Goal: Download file/media

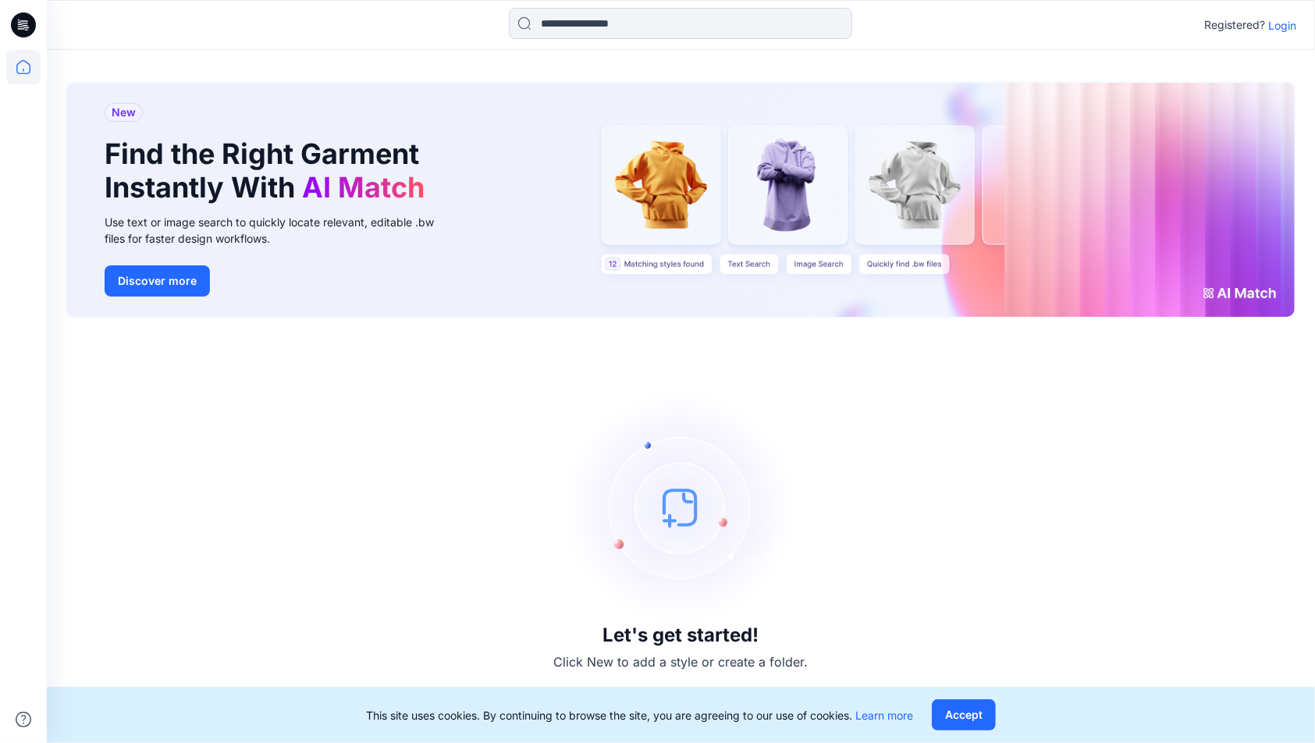
click at [1277, 27] on p "Login" at bounding box center [1282, 25] width 28 height 16
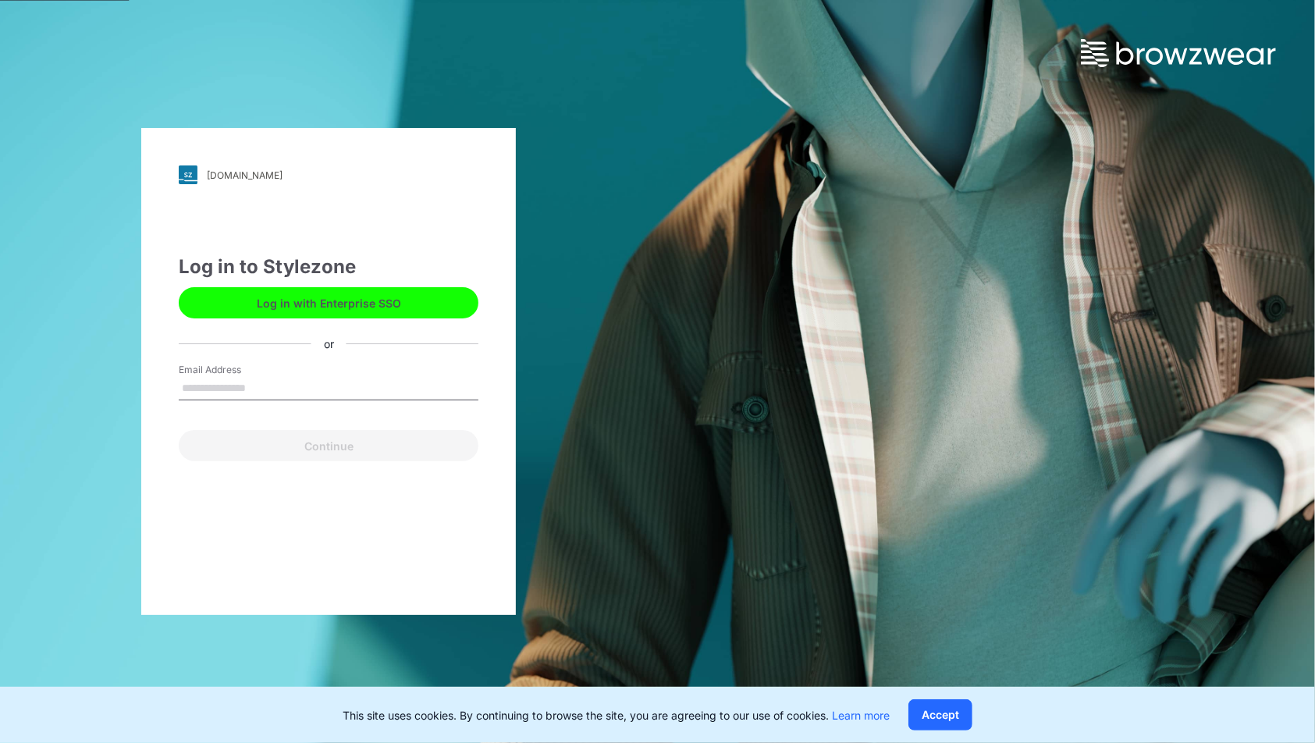
click at [259, 382] on input "Email Address" at bounding box center [329, 388] width 300 height 23
type input "**********"
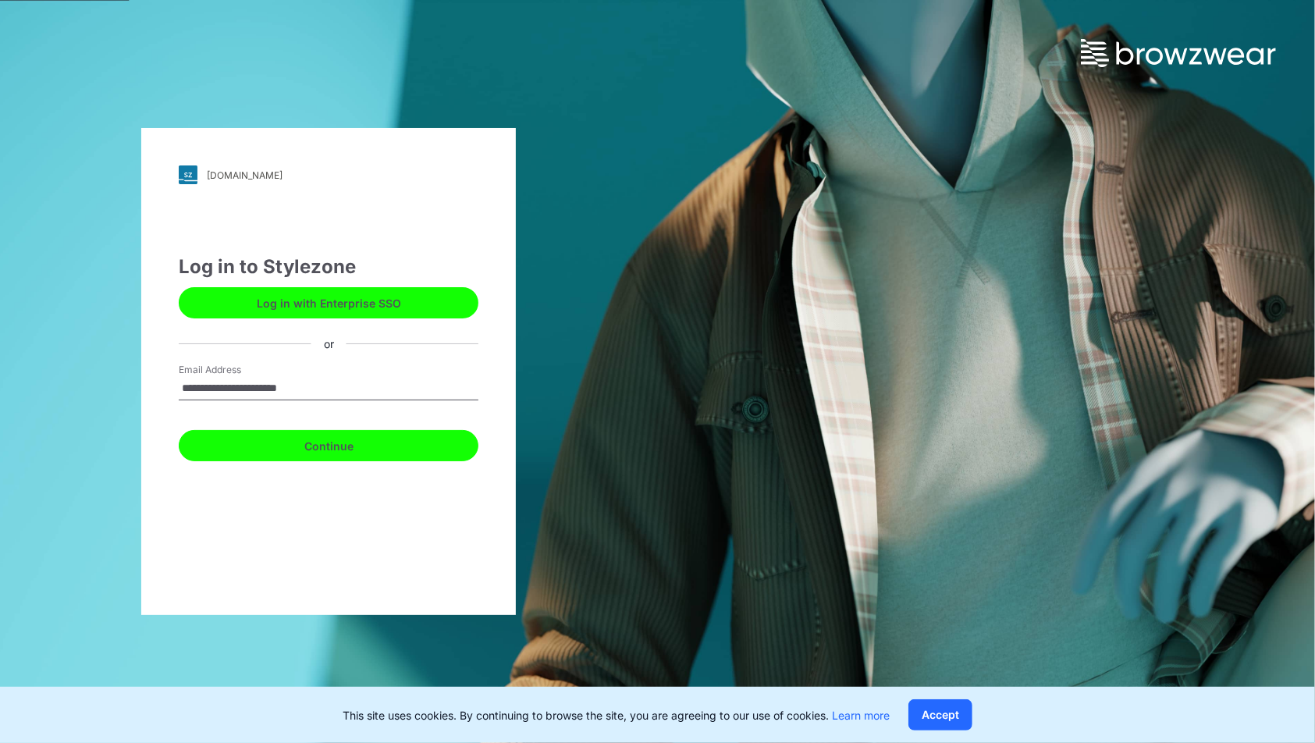
click at [340, 450] on button "Continue" at bounding box center [329, 445] width 300 height 31
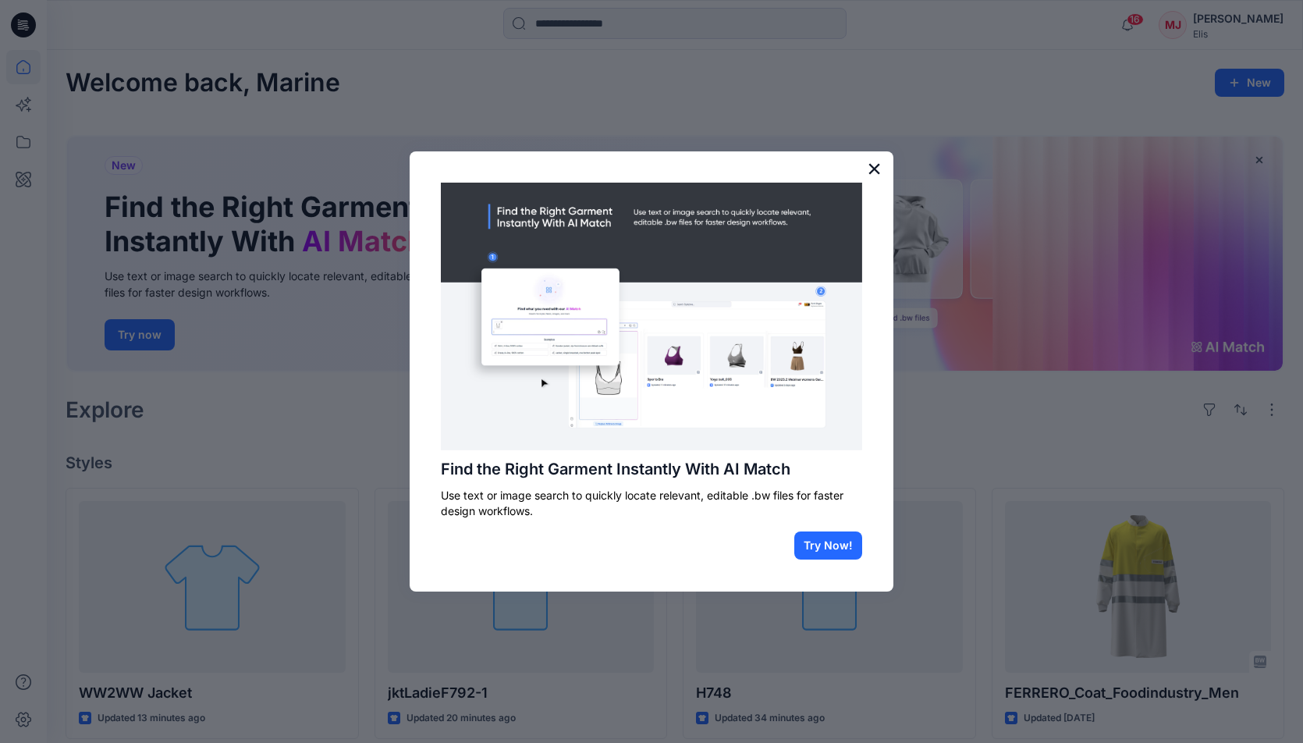
click at [874, 169] on button "×" at bounding box center [874, 168] width 15 height 25
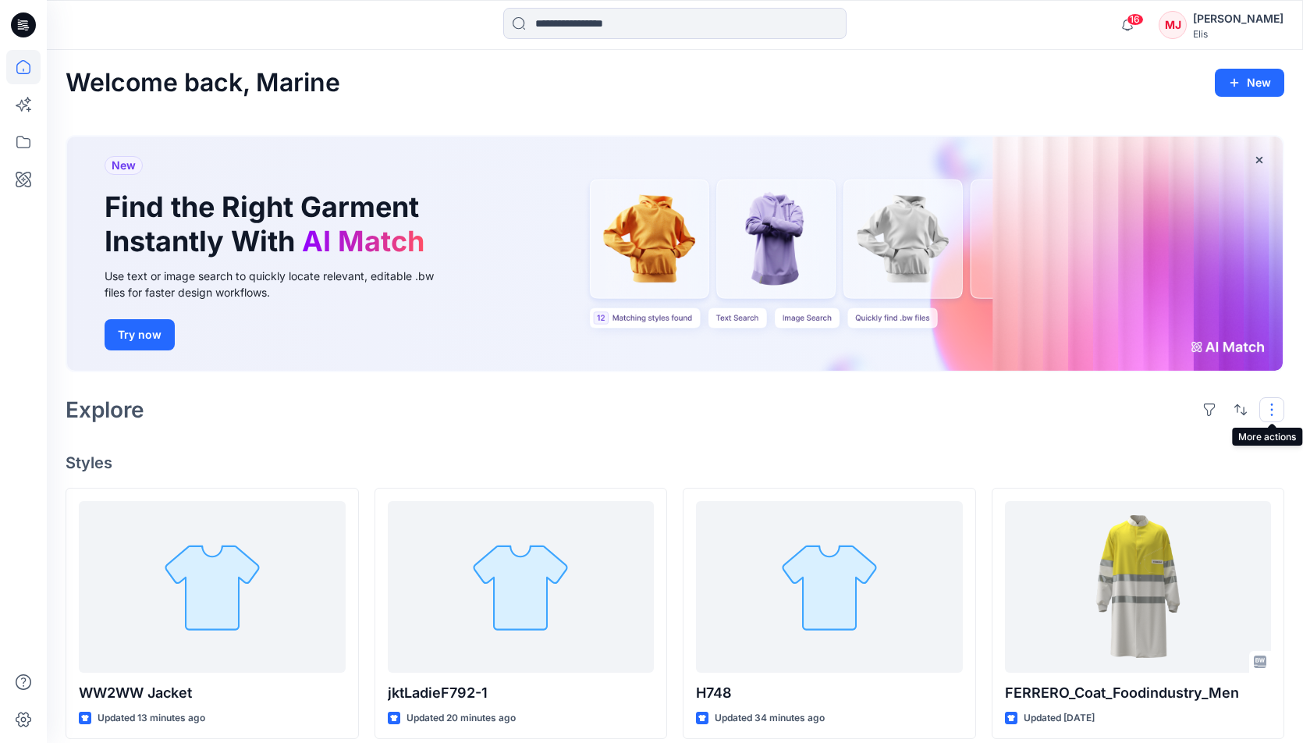
click at [1271, 406] on button "button" at bounding box center [1272, 409] width 25 height 25
click at [31, 66] on icon at bounding box center [23, 67] width 34 height 34
click at [27, 142] on icon at bounding box center [23, 142] width 34 height 34
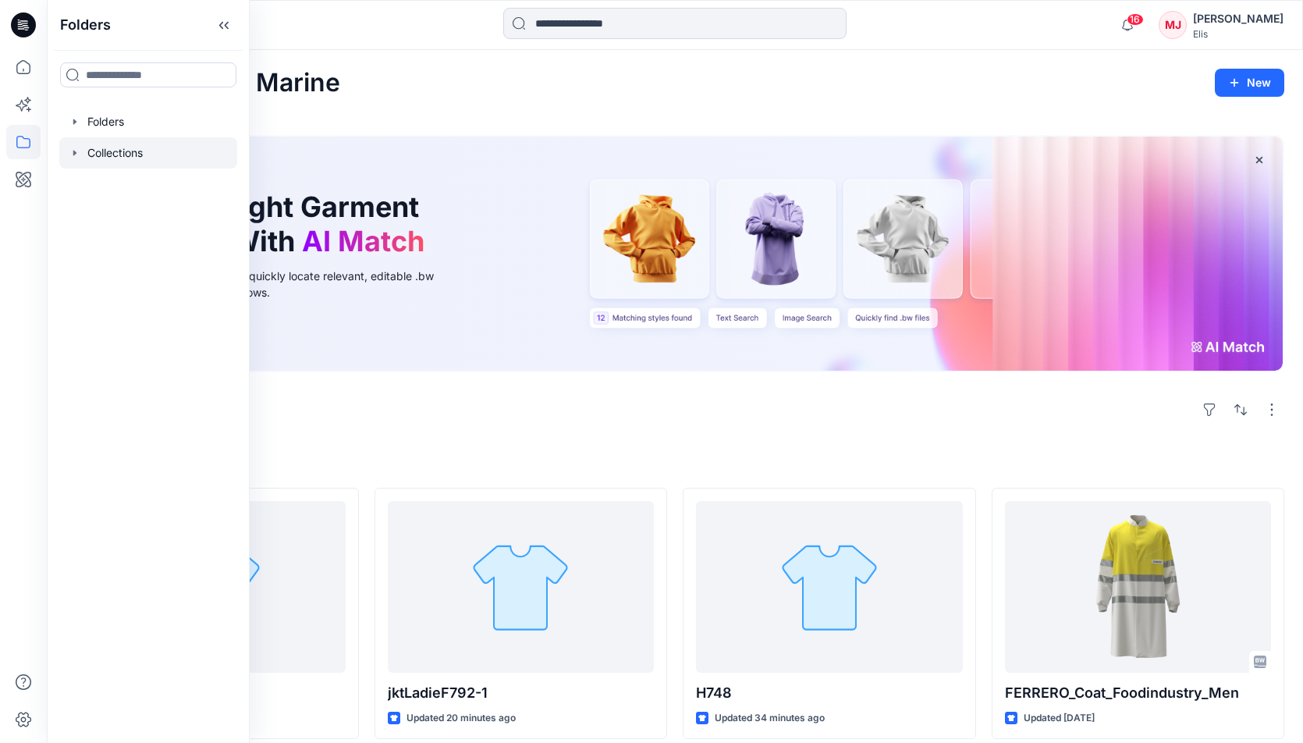
click at [111, 152] on div at bounding box center [148, 152] width 178 height 31
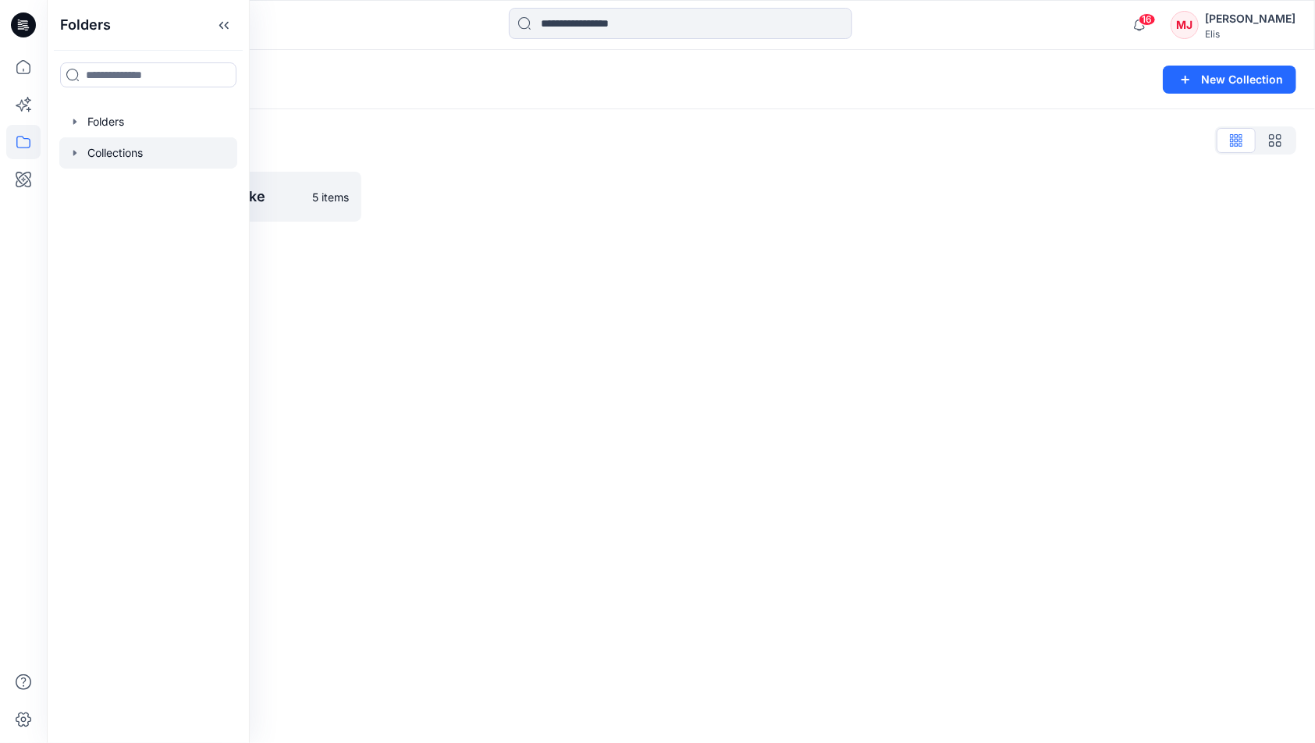
click at [432, 132] on div "Collections List" at bounding box center [681, 140] width 1231 height 25
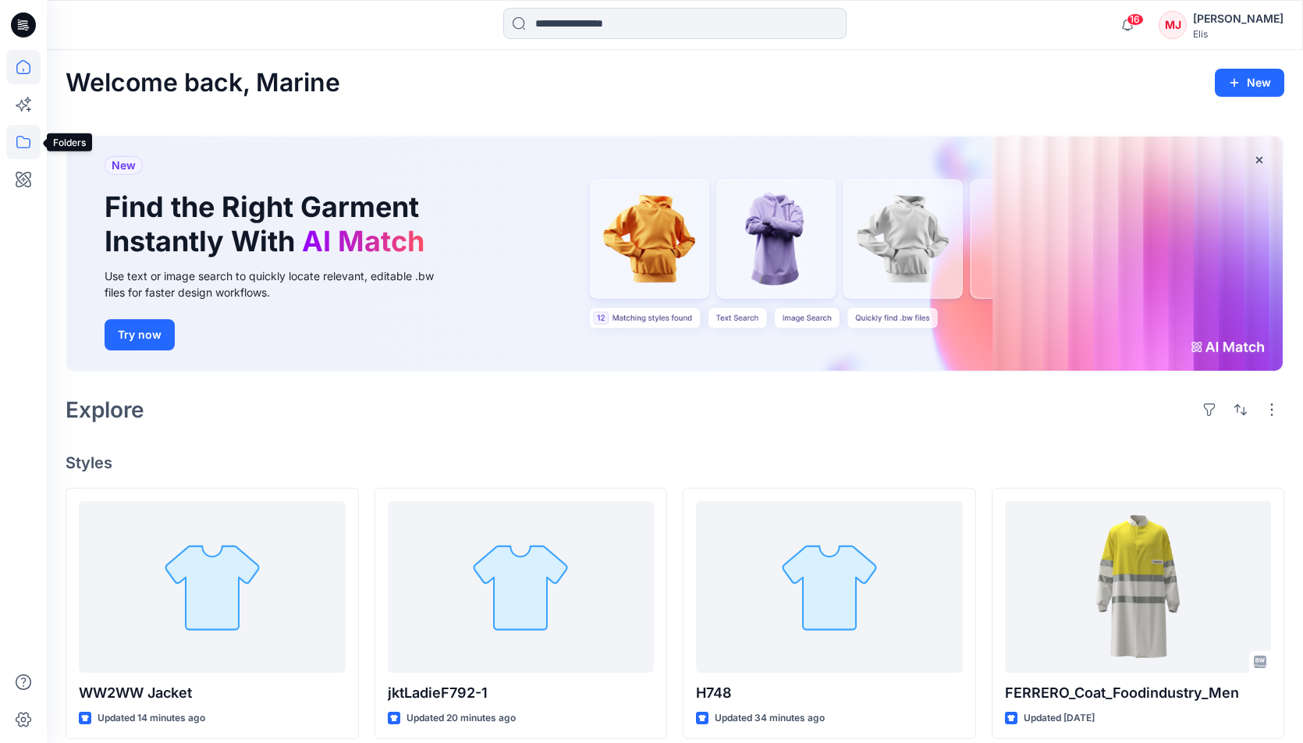
click at [22, 148] on icon at bounding box center [23, 142] width 34 height 34
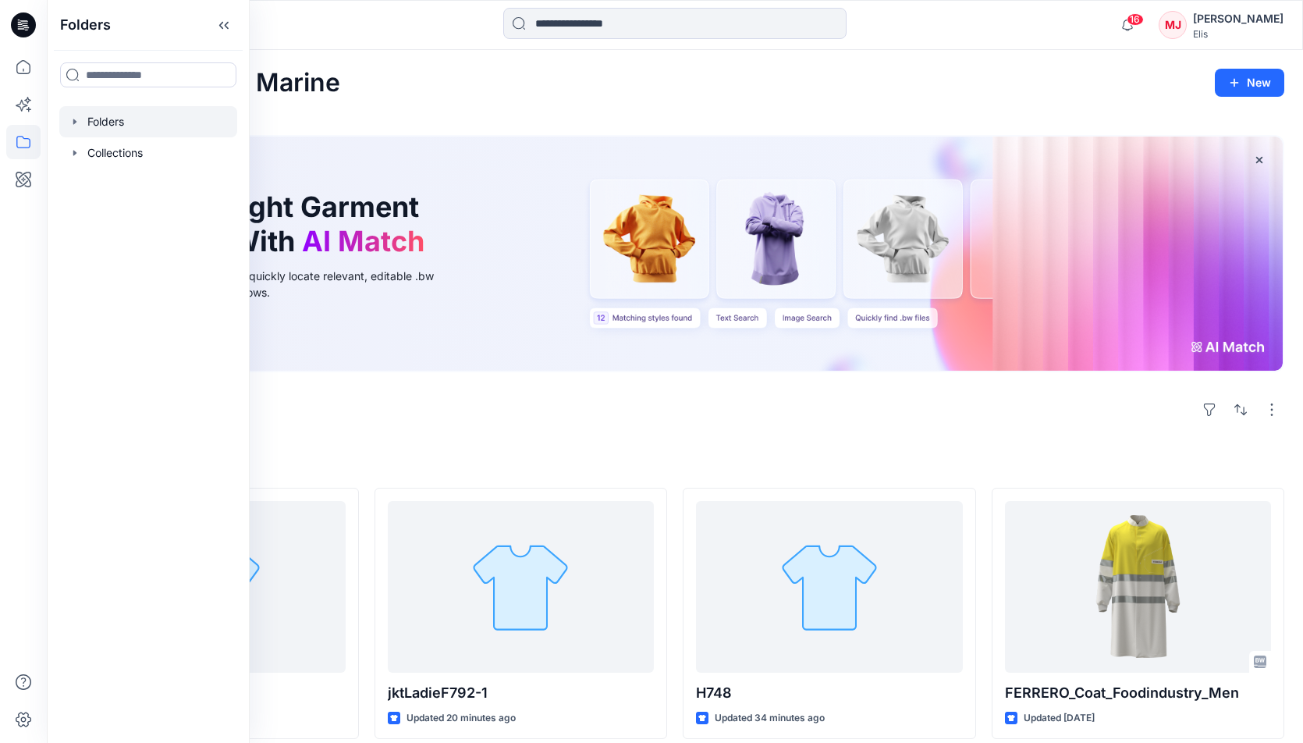
click at [121, 123] on div at bounding box center [148, 121] width 178 height 31
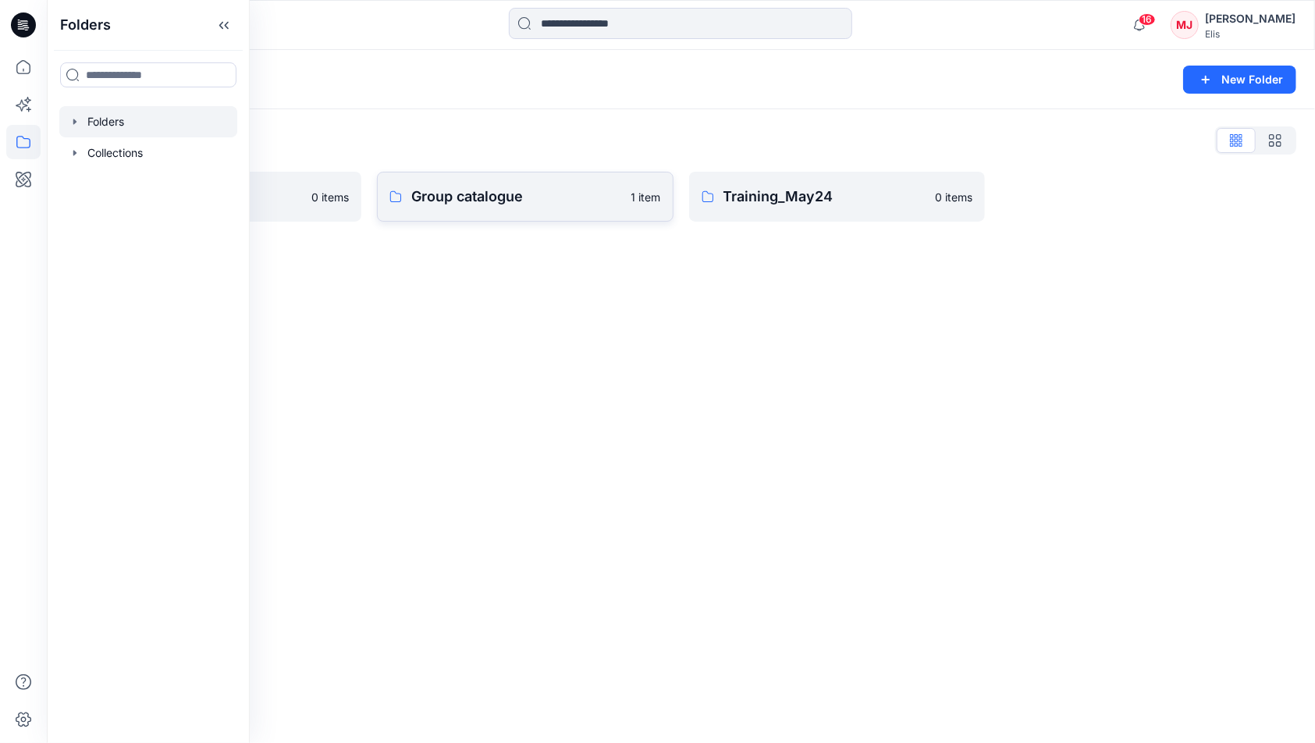
click at [445, 187] on p "Group catalogue" at bounding box center [516, 197] width 210 height 22
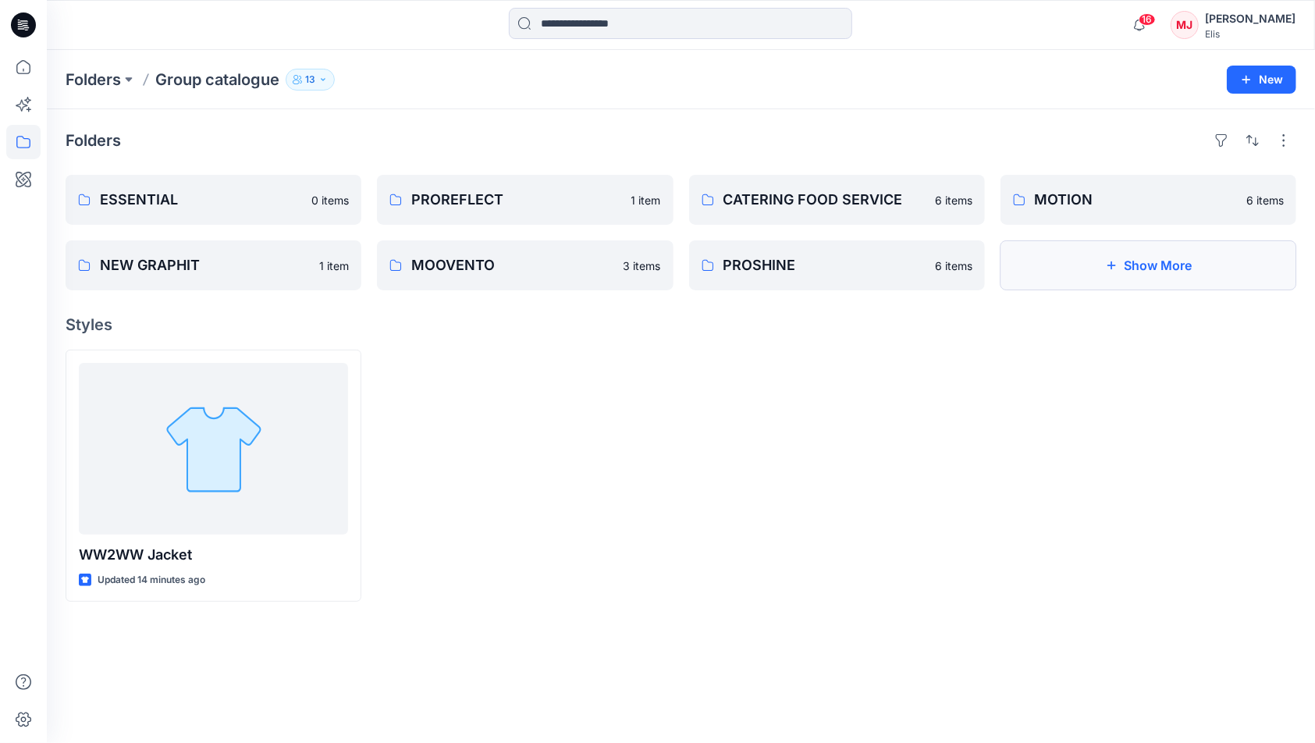
click at [1135, 269] on button "Show More" at bounding box center [1148, 265] width 296 height 50
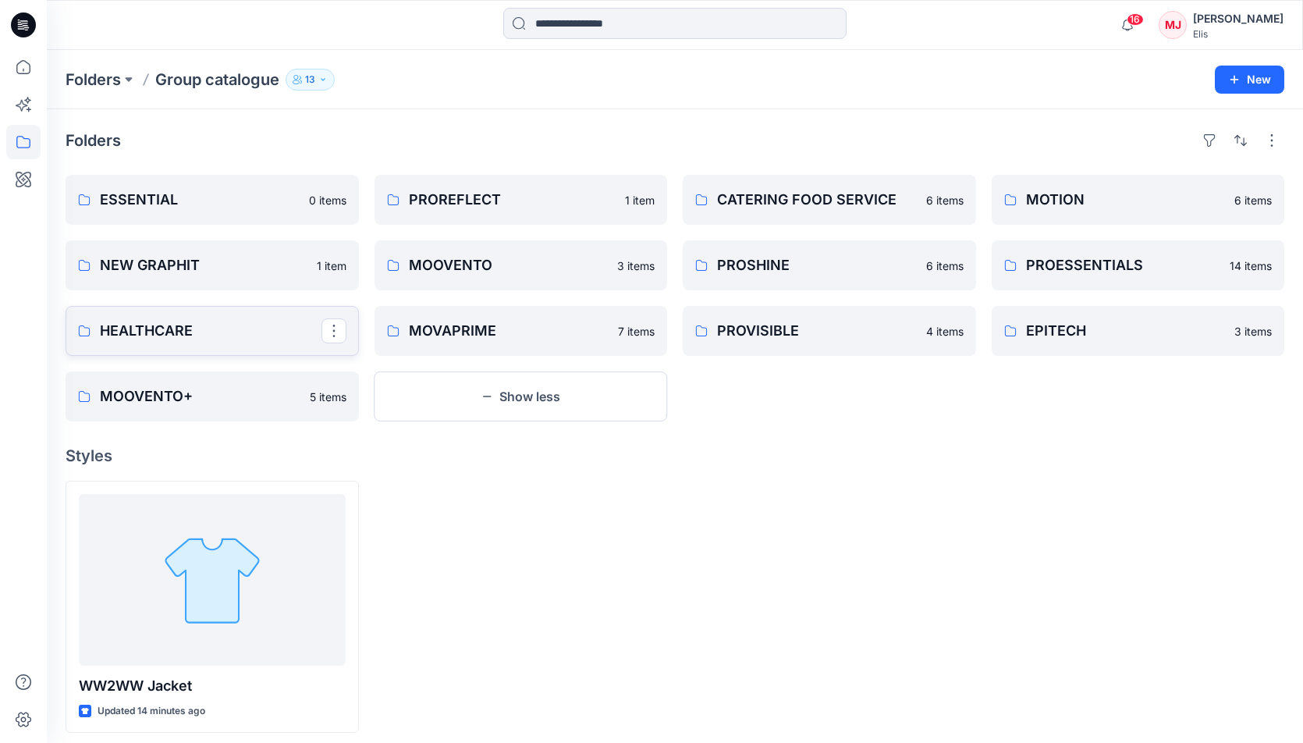
click at [254, 339] on p "HEALTHCARE" at bounding box center [211, 331] width 222 height 22
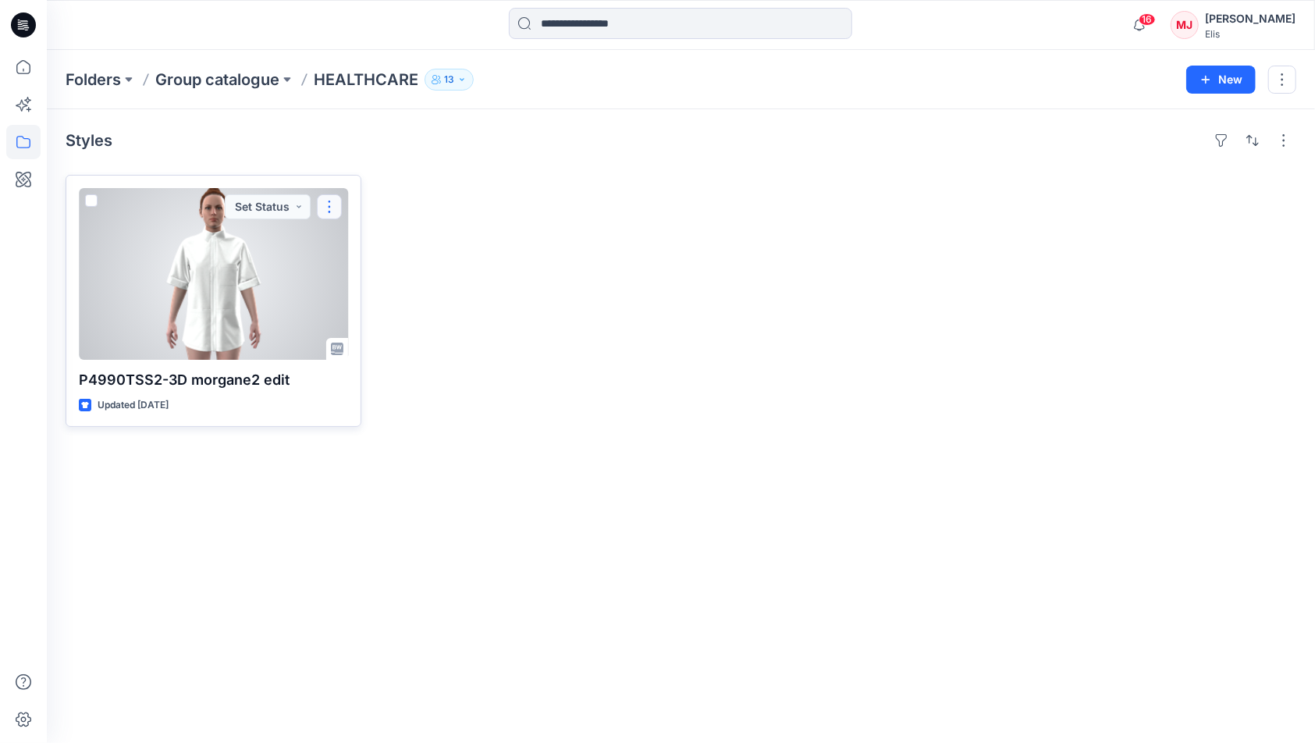
click at [332, 201] on button "button" at bounding box center [329, 206] width 25 height 25
click at [243, 248] on div at bounding box center [213, 274] width 269 height 172
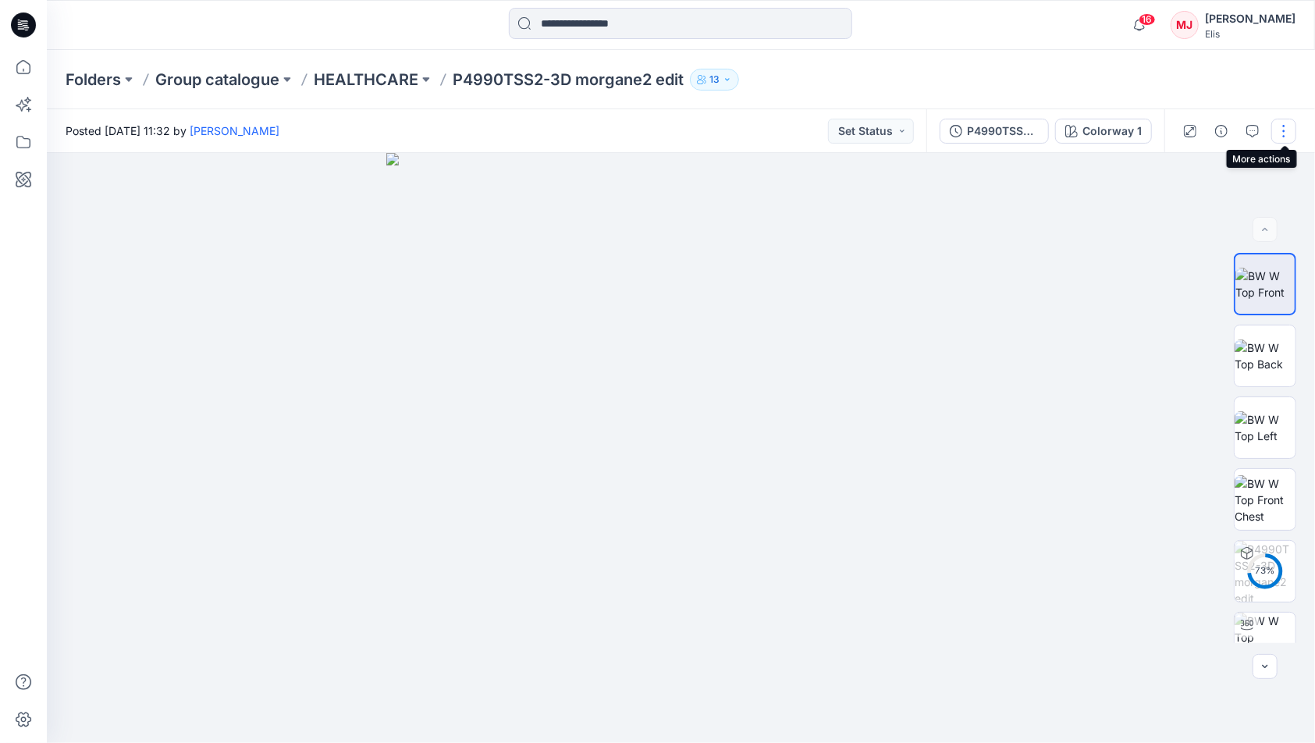
click at [1283, 132] on button "button" at bounding box center [1283, 131] width 25 height 25
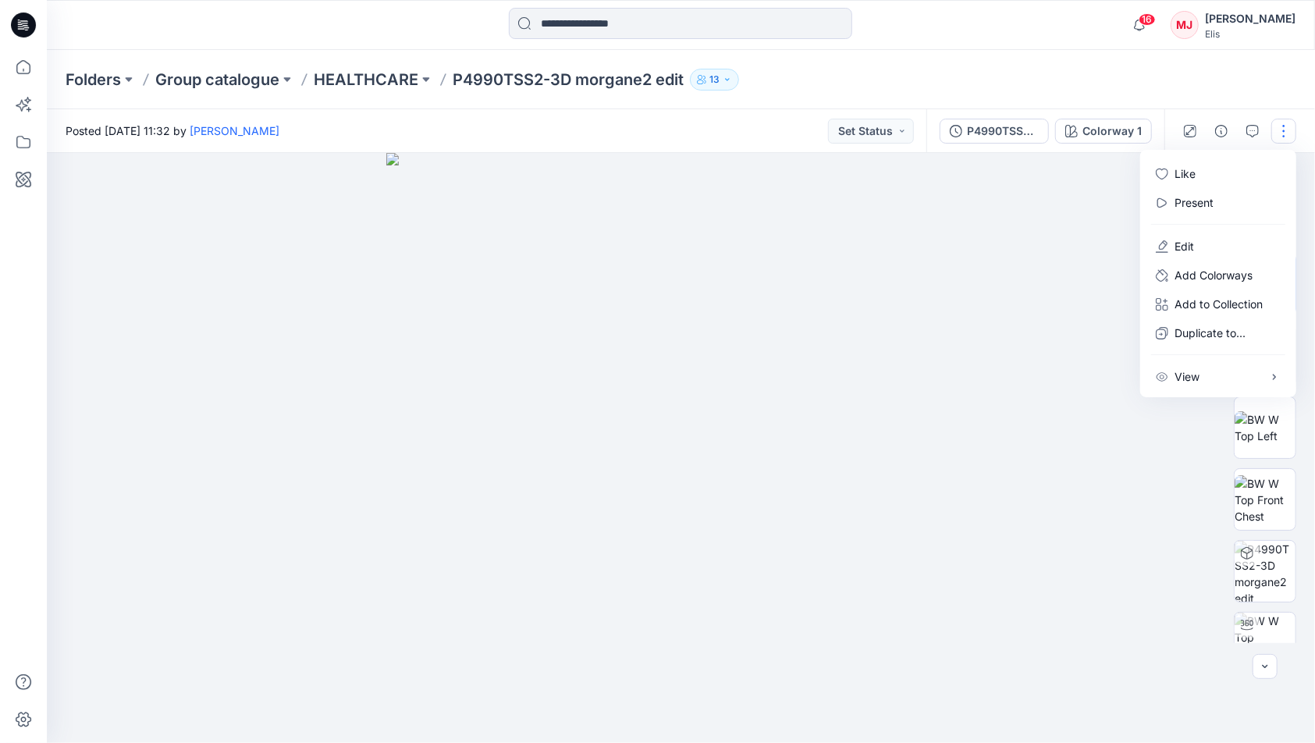
click at [1164, 87] on div "Folders Group catalogue HEALTHCARE P4990TSS2-3D morgane2 edit 13" at bounding box center [620, 80] width 1109 height 22
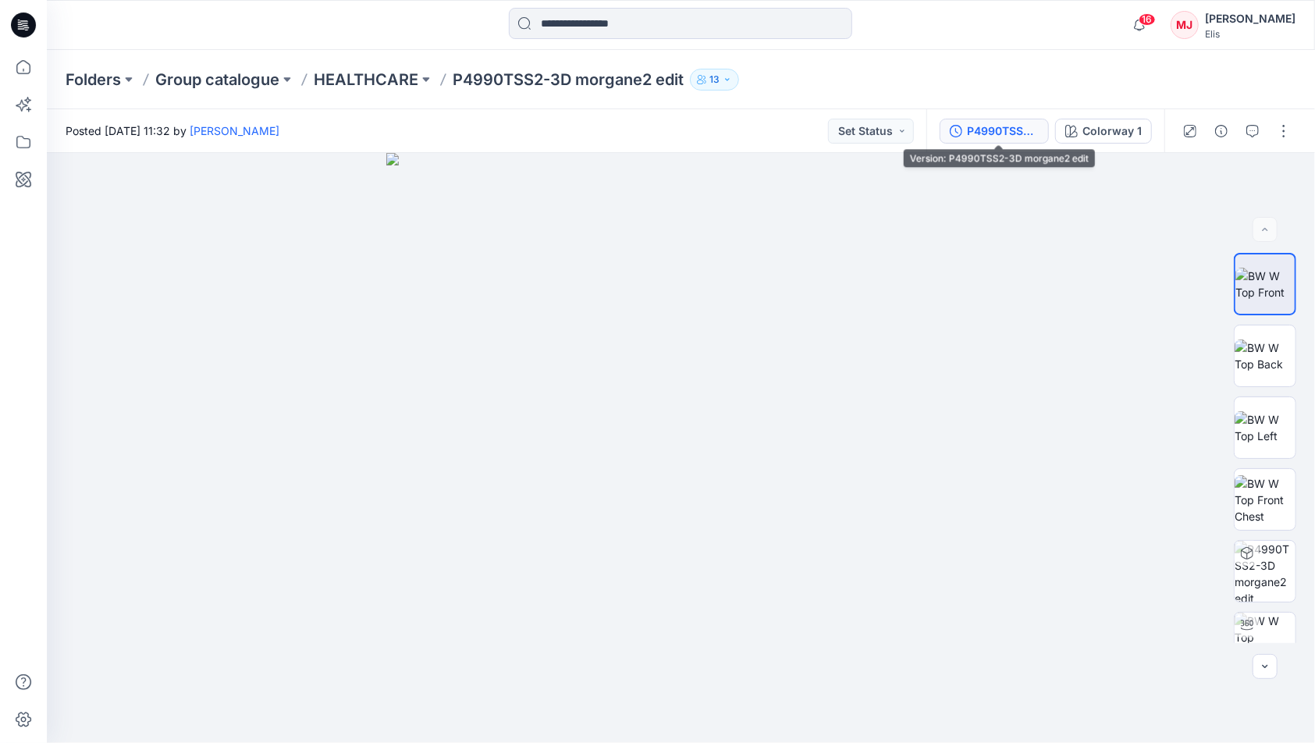
click at [1020, 131] on div "P4990TSS2-3D morgane2 edit" at bounding box center [1003, 131] width 72 height 17
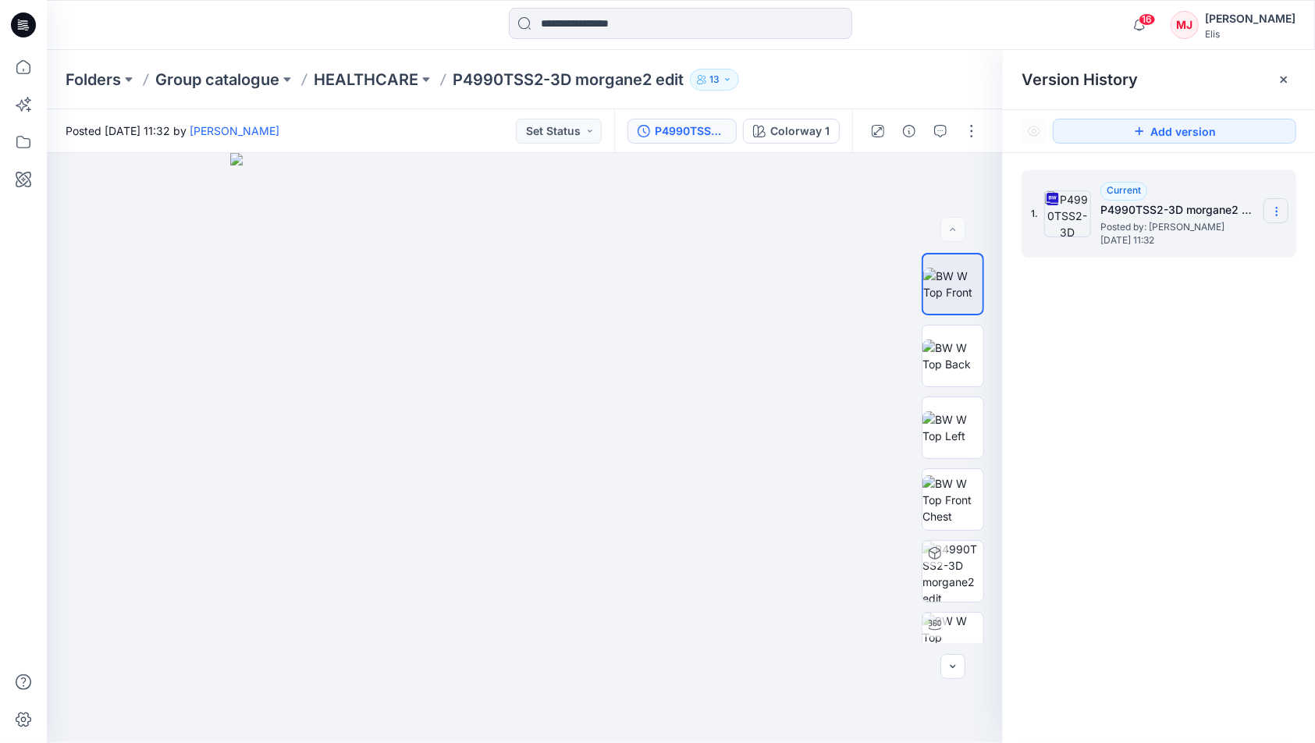
click at [1278, 217] on icon at bounding box center [1276, 211] width 12 height 12
click at [1210, 241] on span "Download Source BW File" at bounding box center [1197, 242] width 131 height 19
